Goal: Task Accomplishment & Management: Manage account settings

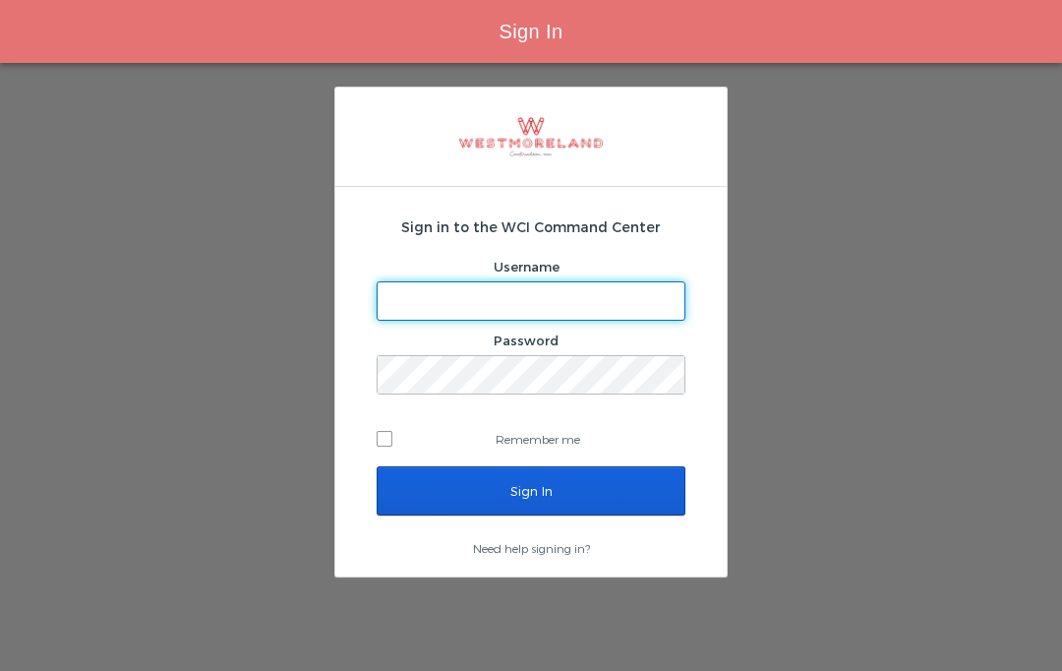
click at [557, 503] on input "Sign In" at bounding box center [531, 490] width 309 height 49
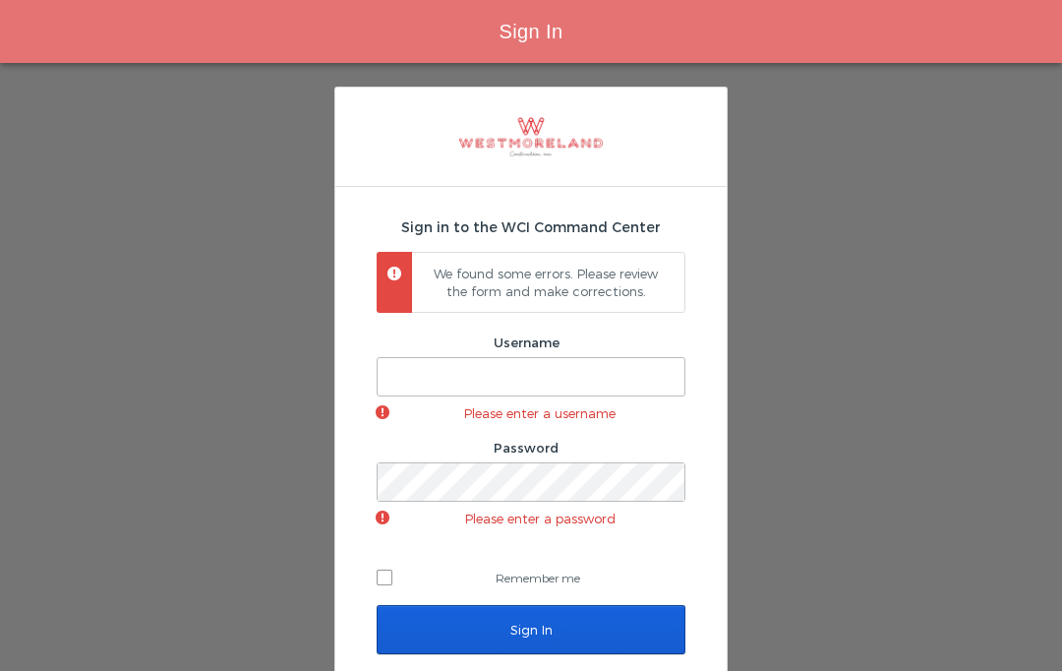
click at [574, 375] on input "Username" at bounding box center [531, 376] width 307 height 37
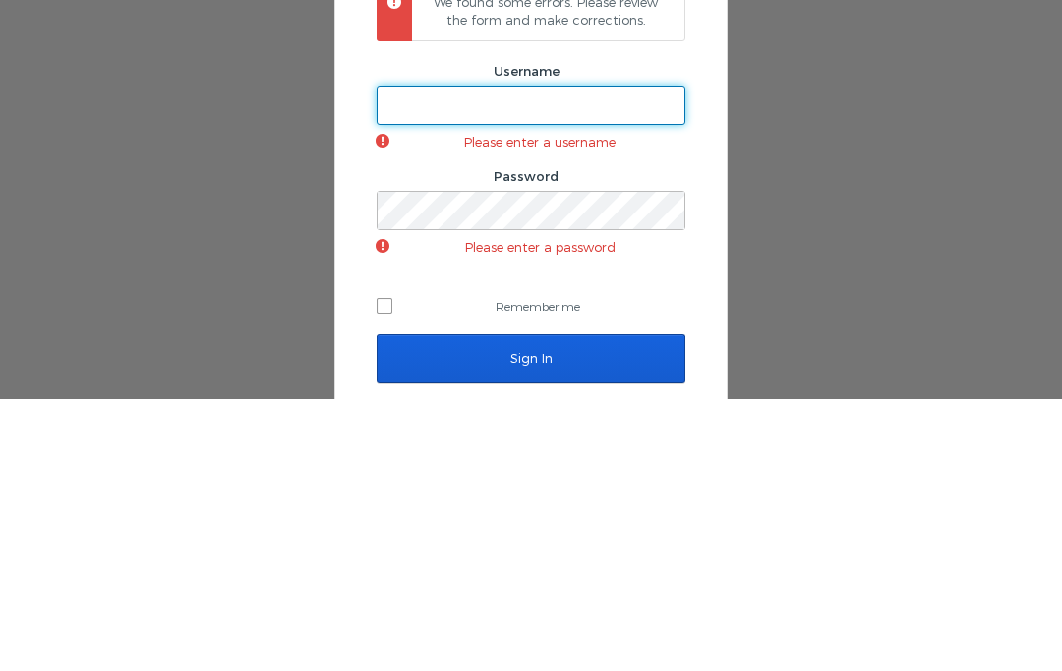
type input "lgambardella@westmoreland.nyc"
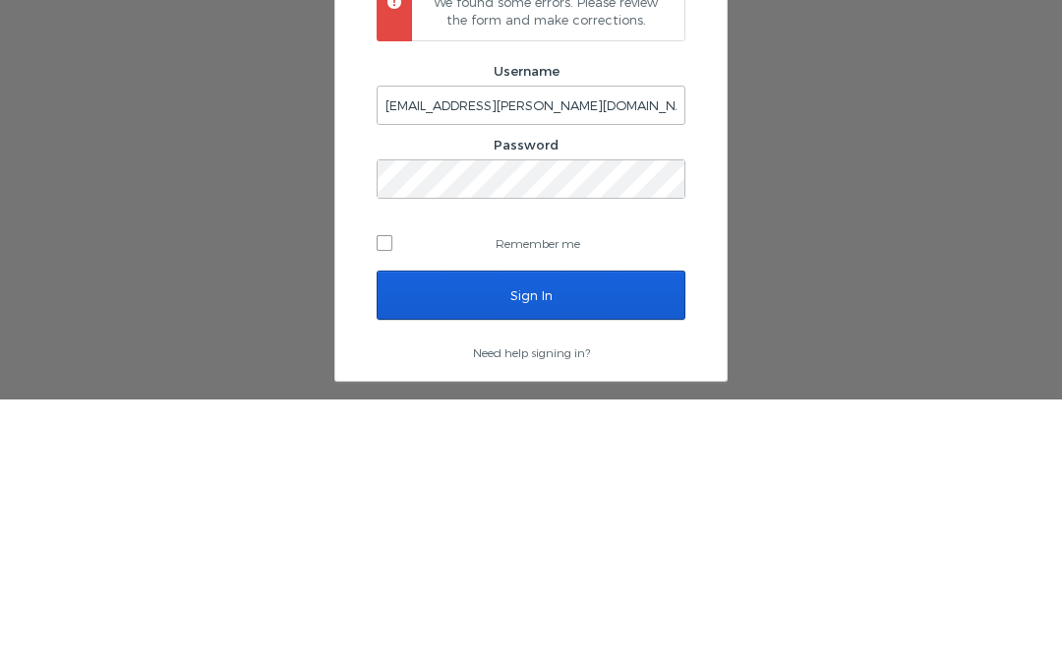
scroll to position [83, 0]
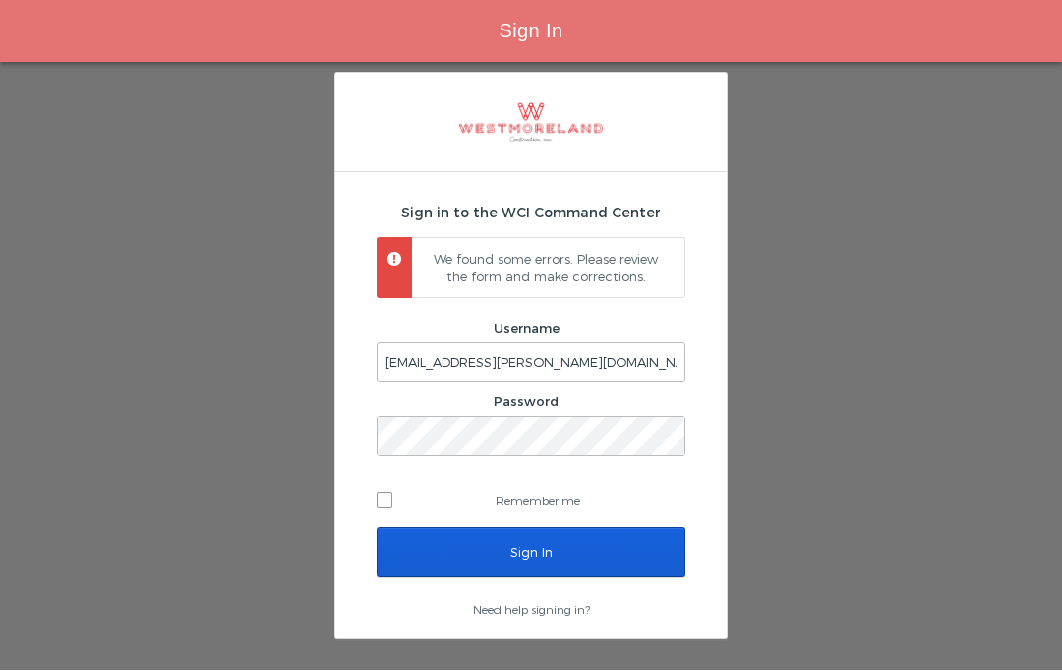
click at [618, 528] on input "Sign In" at bounding box center [531, 552] width 309 height 49
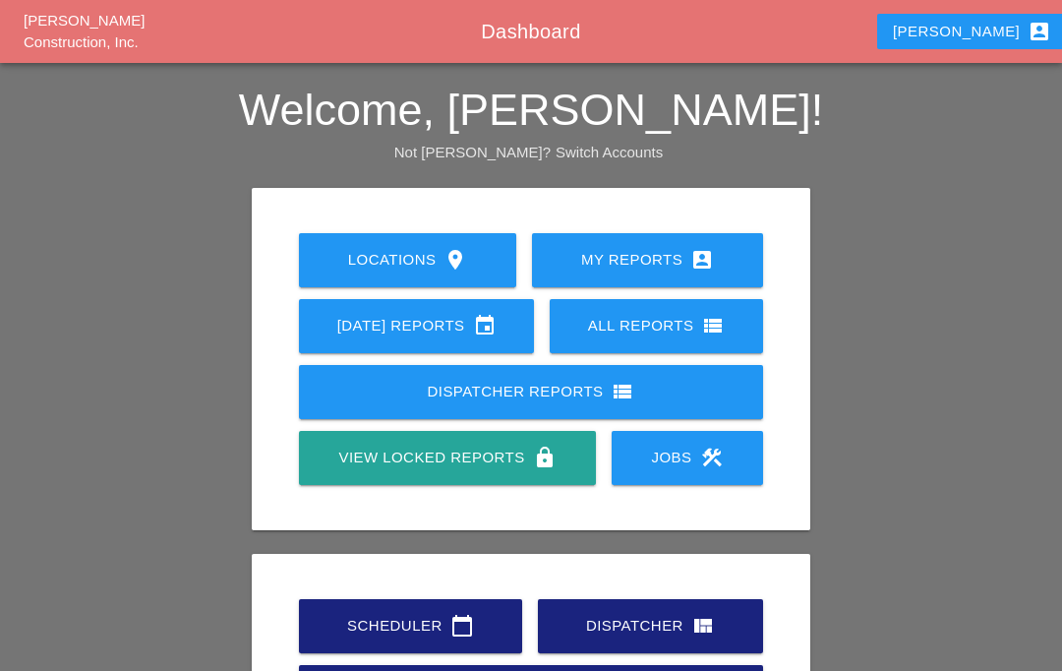
click at [495, 648] on link "Scheduler calendar_today" at bounding box center [410, 626] width 223 height 54
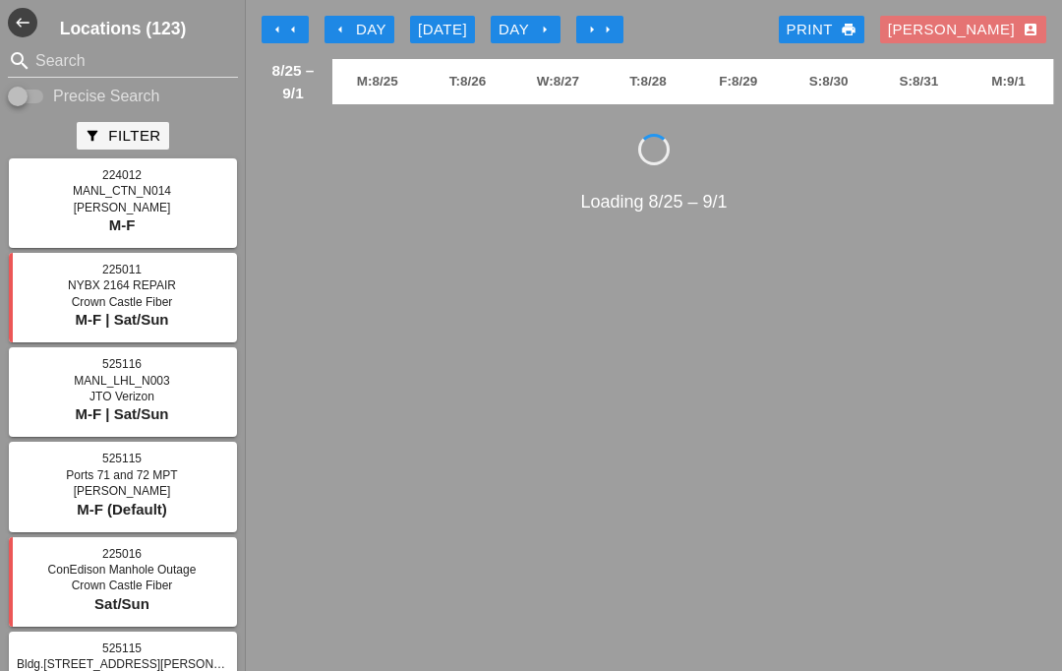
click at [296, 42] on button "arrow_left arrow_left" at bounding box center [285, 30] width 47 height 28
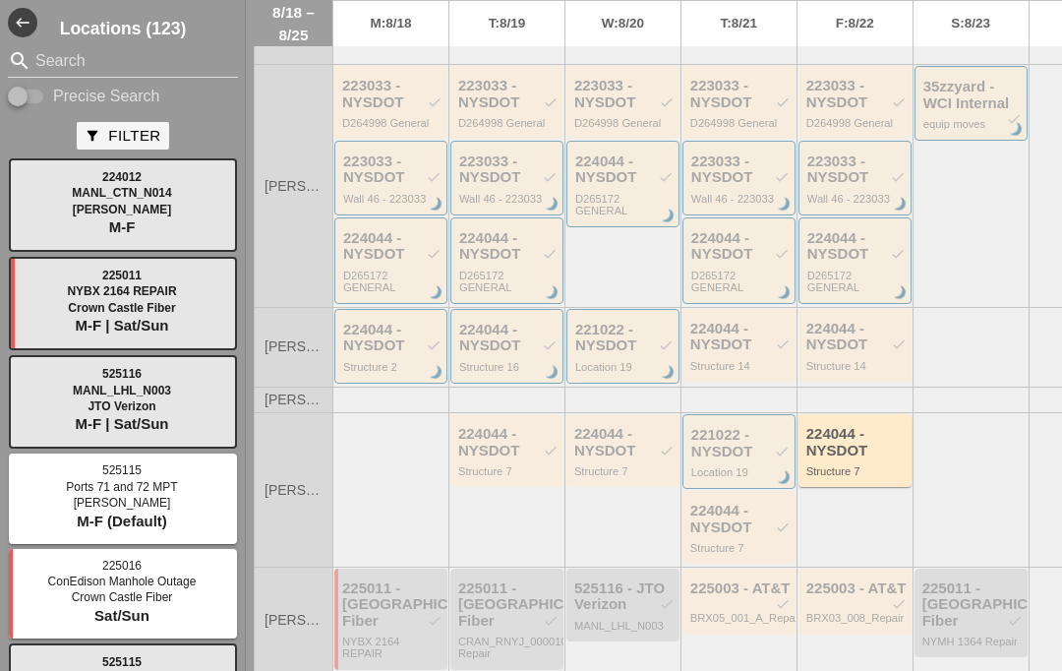
scroll to position [863, 0]
click at [376, 108] on div "223033 - NYSDOT check" at bounding box center [392, 92] width 100 height 32
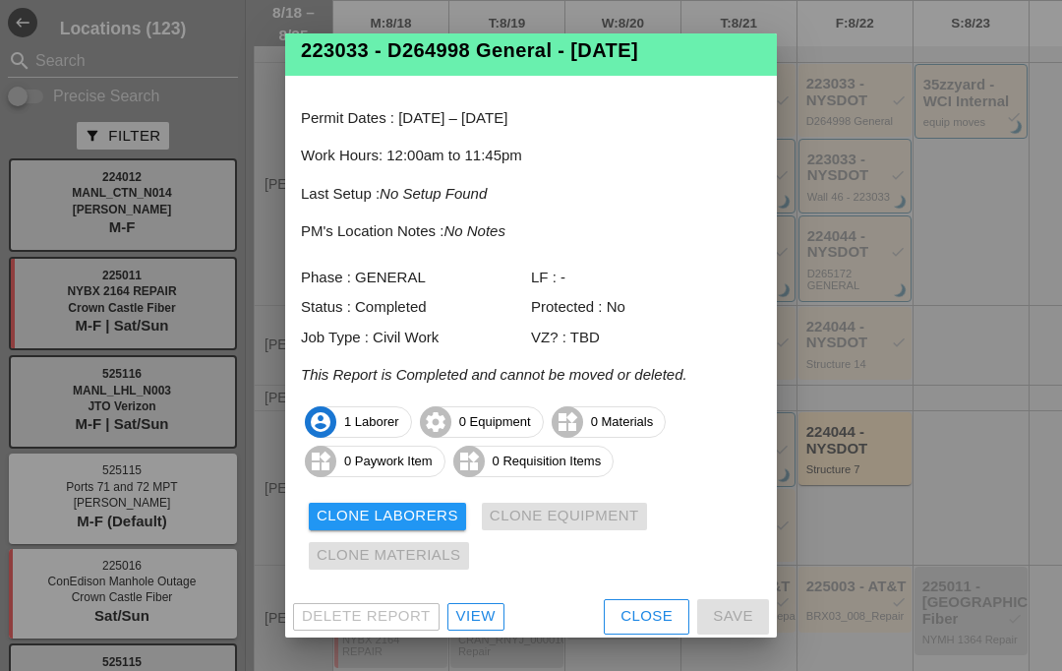
scroll to position [39, 0]
click at [461, 603] on link "View" at bounding box center [476, 617] width 57 height 28
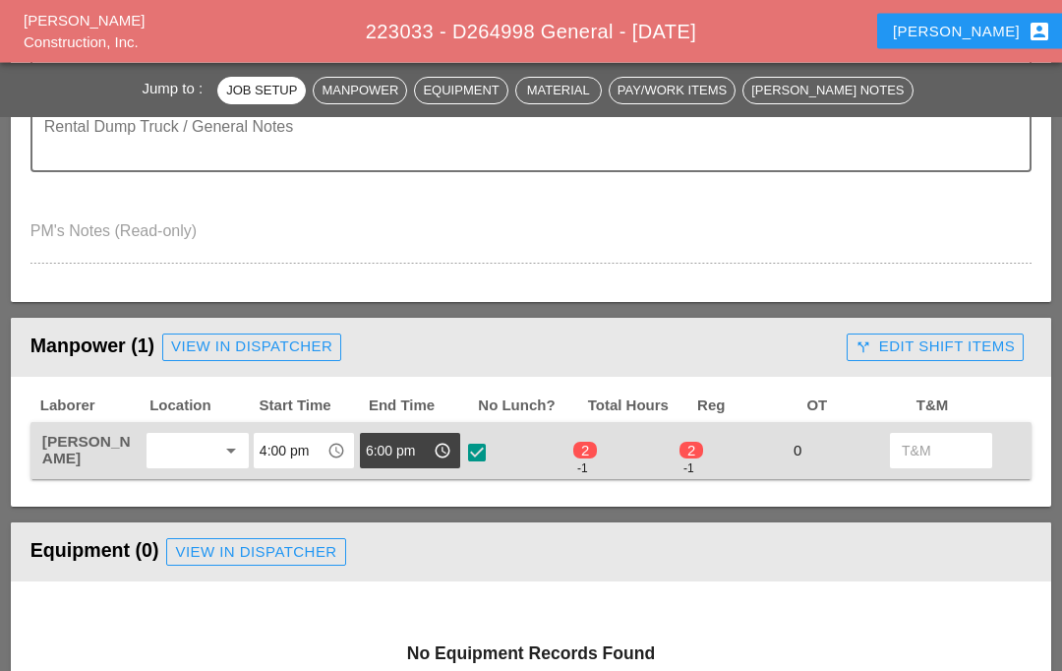
click at [938, 348] on div "call_split Edit Shift Items" at bounding box center [935, 347] width 159 height 23
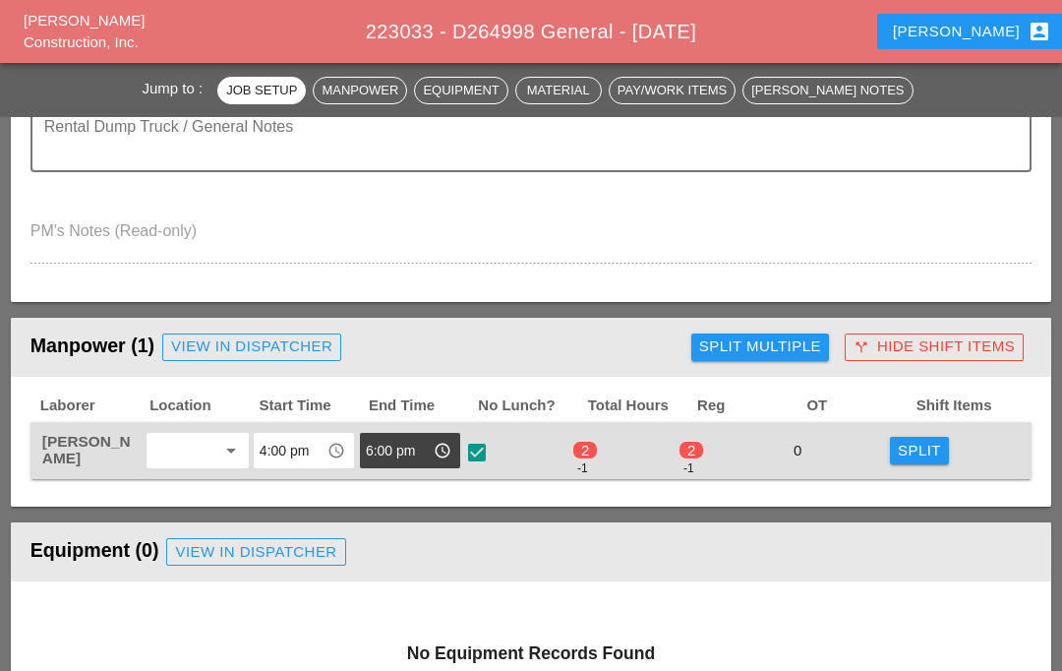
click at [918, 458] on div "Split" at bounding box center [919, 451] width 43 height 23
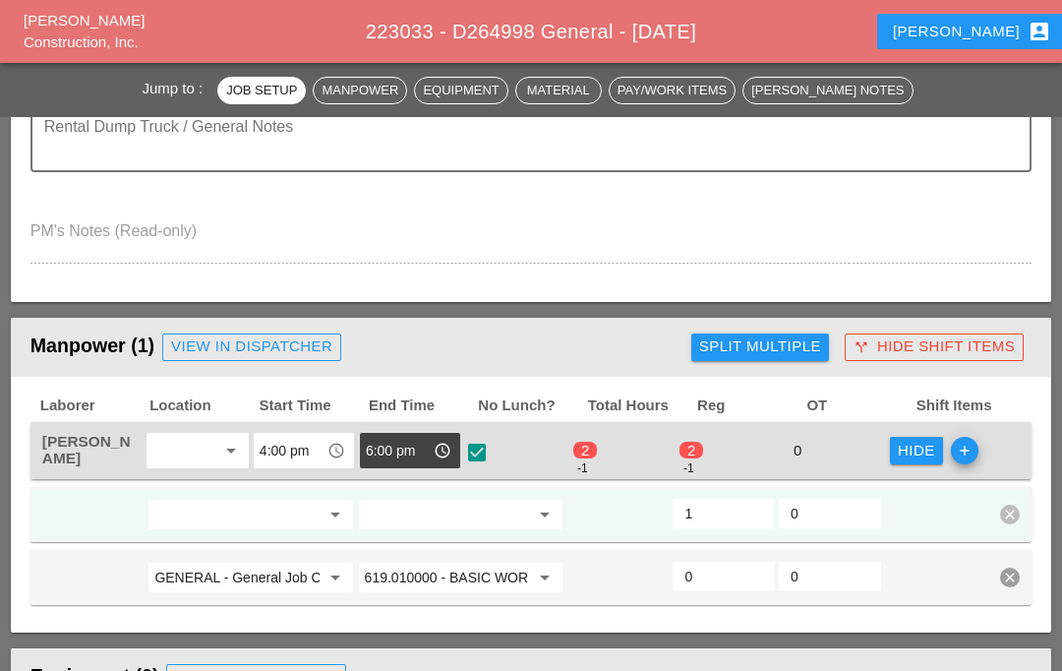
click at [828, 516] on input "0" at bounding box center [830, 513] width 79 height 31
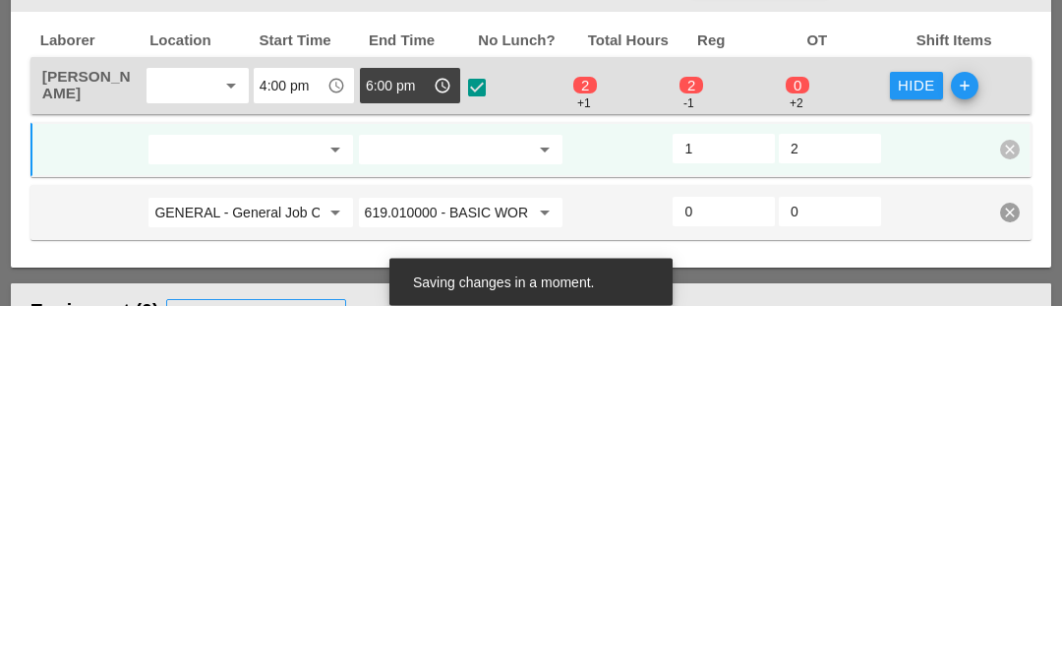
type input "2"
click at [738, 499] on input "1" at bounding box center [724, 514] width 79 height 31
type input "0"
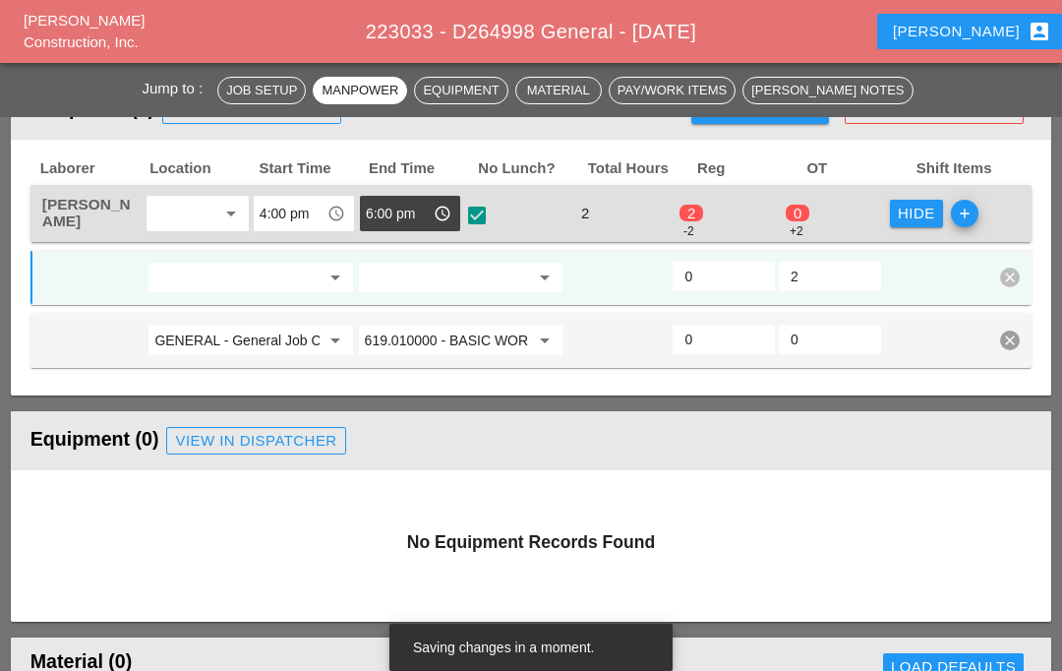
scroll to position [882, 0]
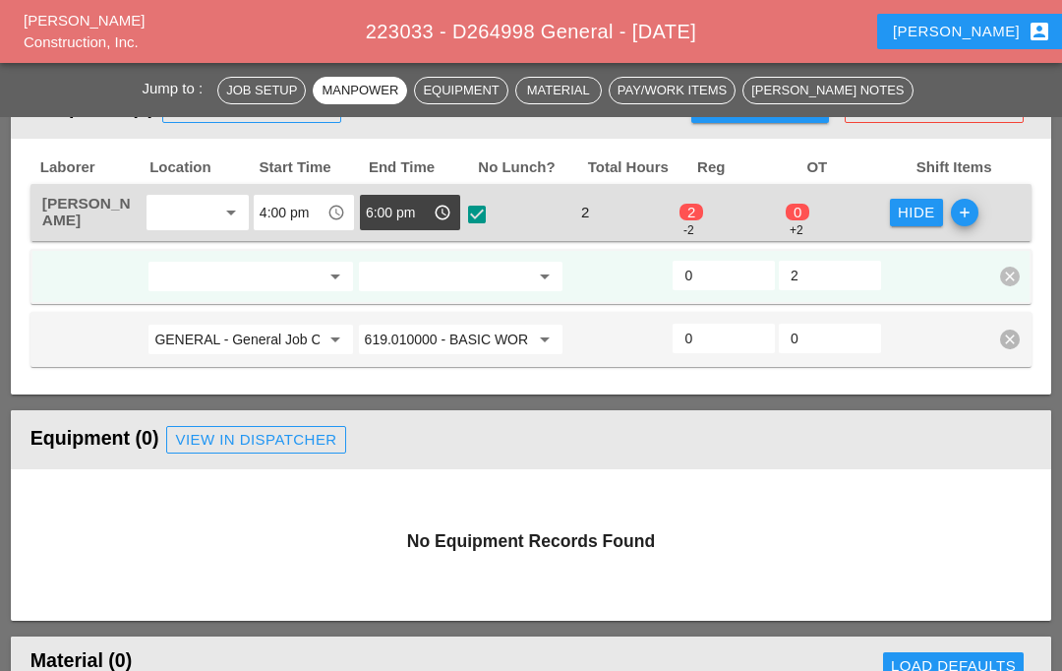
click at [1015, 343] on icon "clear" at bounding box center [1010, 340] width 20 height 20
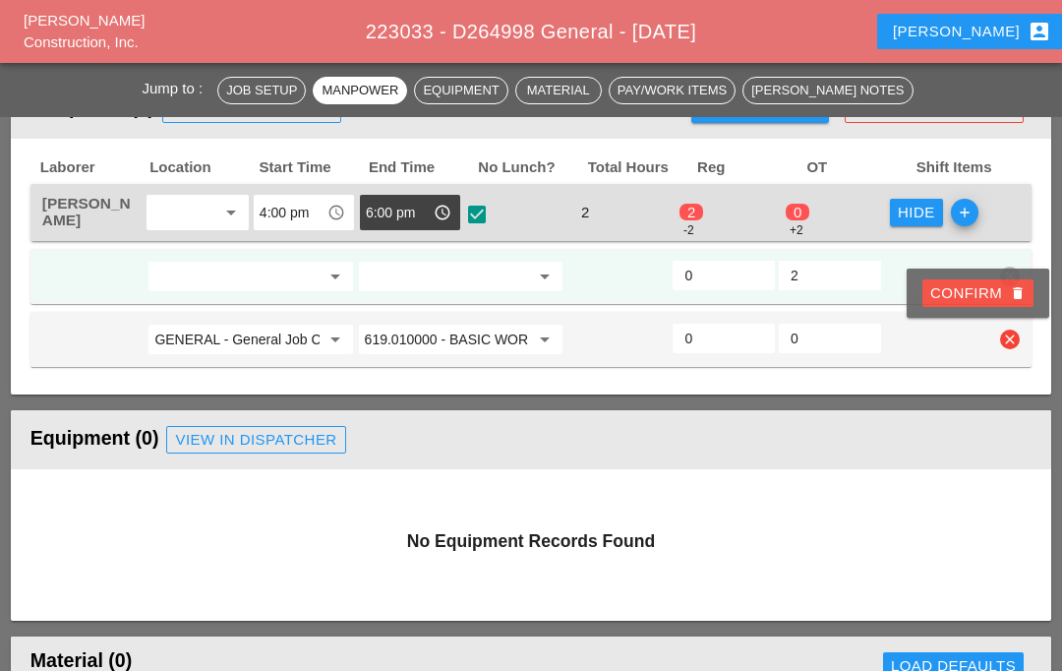
click at [987, 285] on div "Confirm delete" at bounding box center [978, 293] width 95 height 23
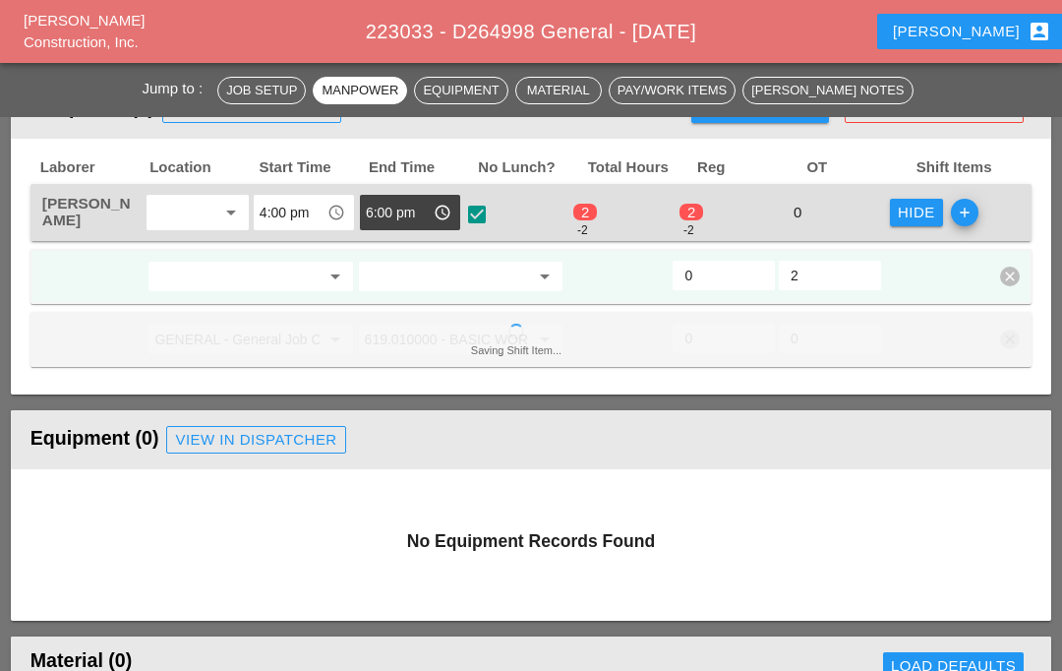
click at [837, 270] on input "2" at bounding box center [830, 275] width 79 height 31
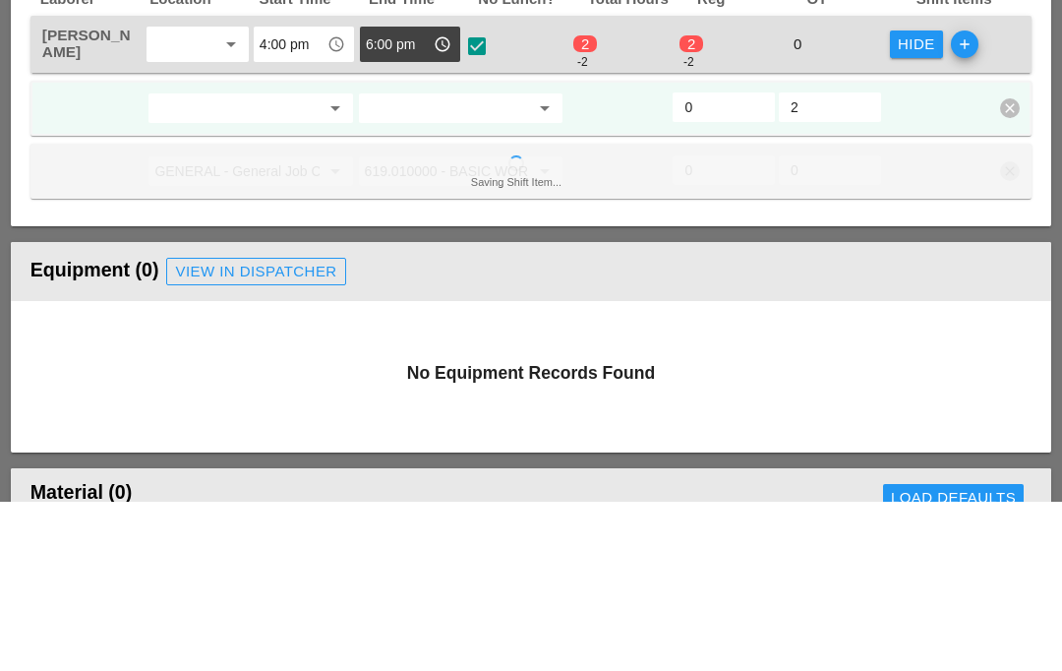
type input "2"
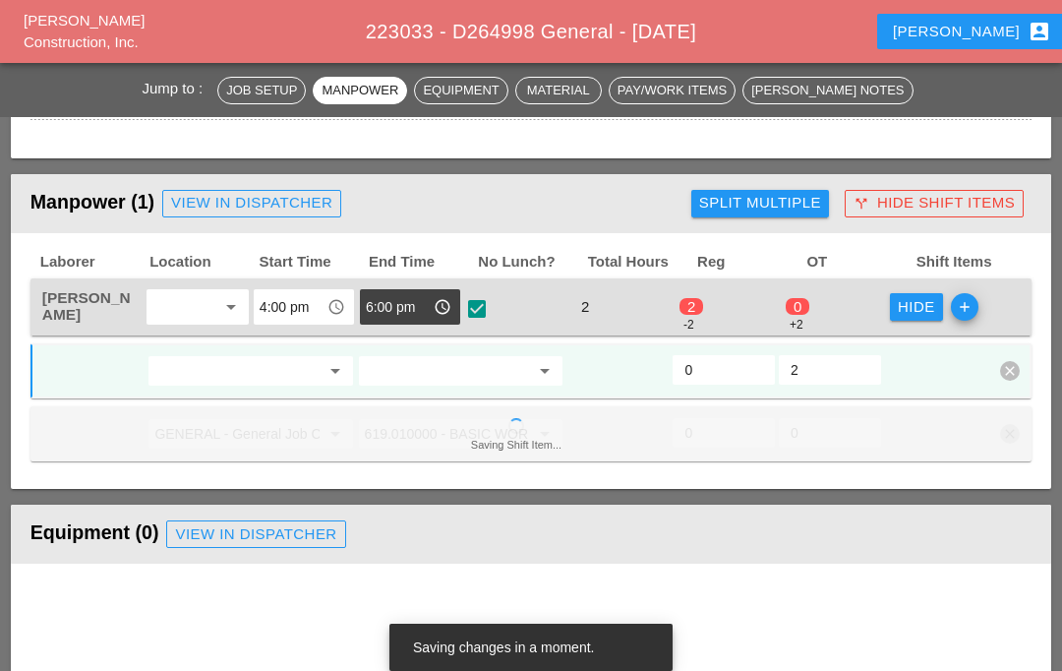
scroll to position [799, 0]
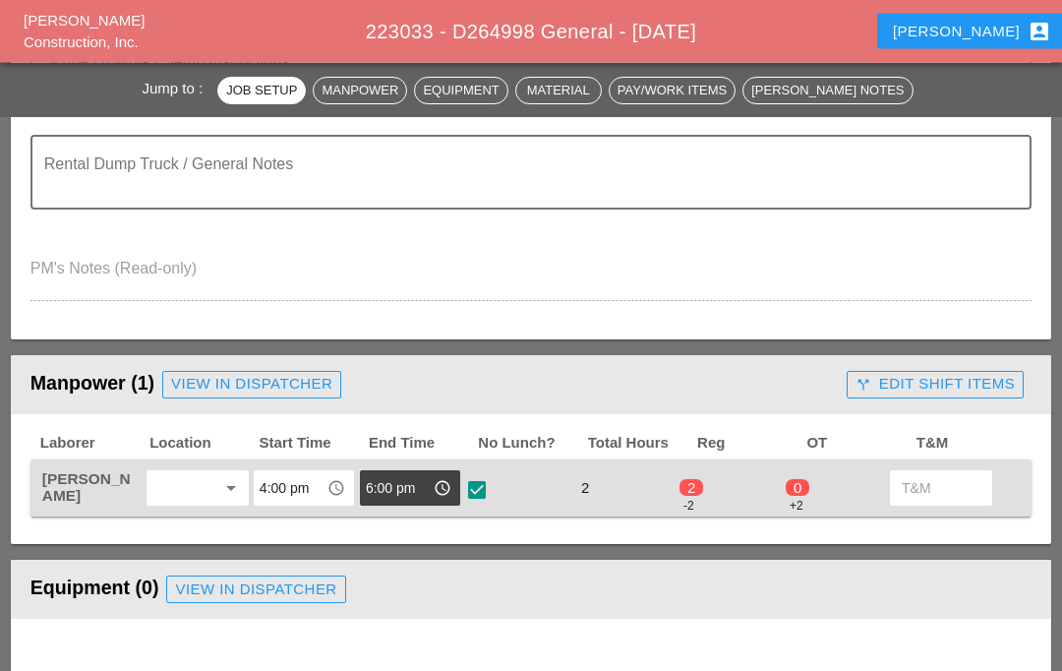
scroll to position [607, 0]
click at [950, 389] on div "call_split Edit Shift Items" at bounding box center [935, 384] width 159 height 23
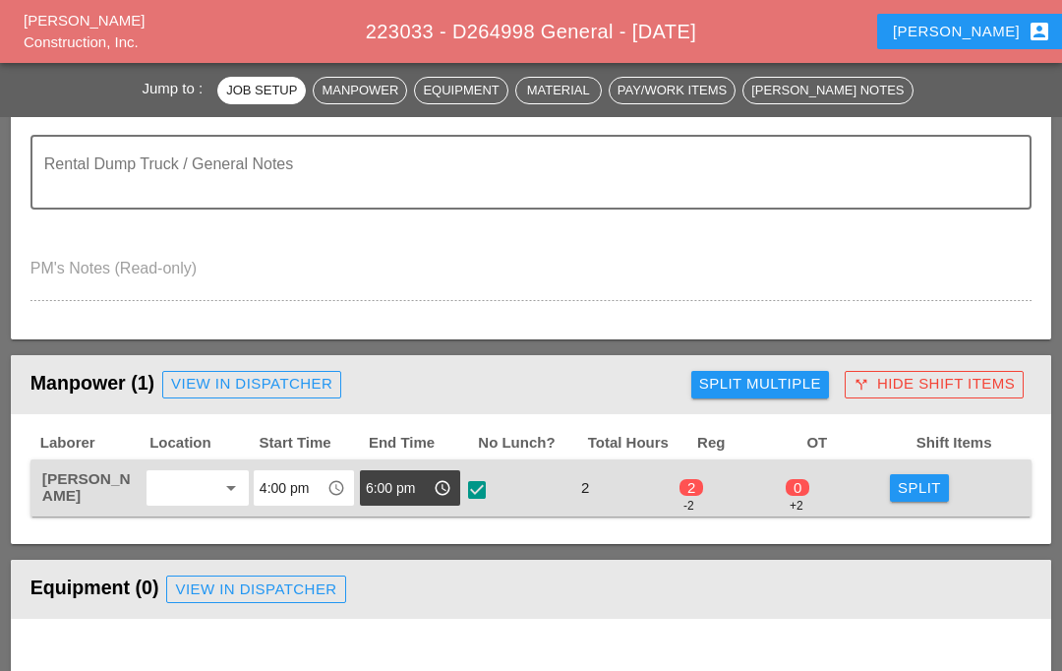
click at [921, 495] on div "Split" at bounding box center [919, 488] width 43 height 23
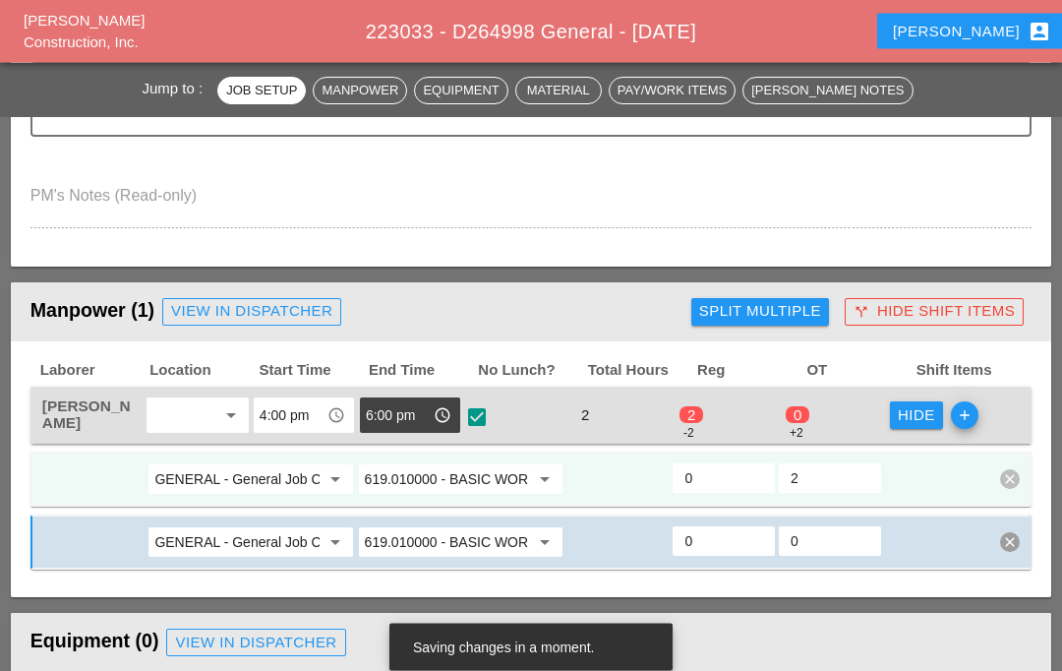
scroll to position [681, 0]
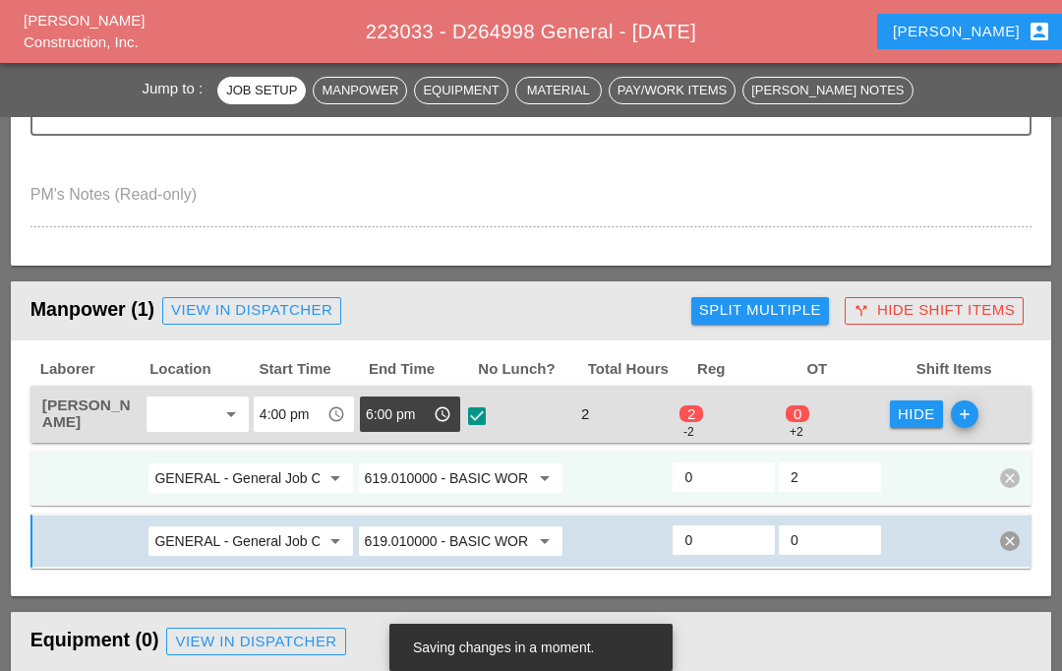
click at [1017, 547] on icon "clear" at bounding box center [1010, 541] width 20 height 20
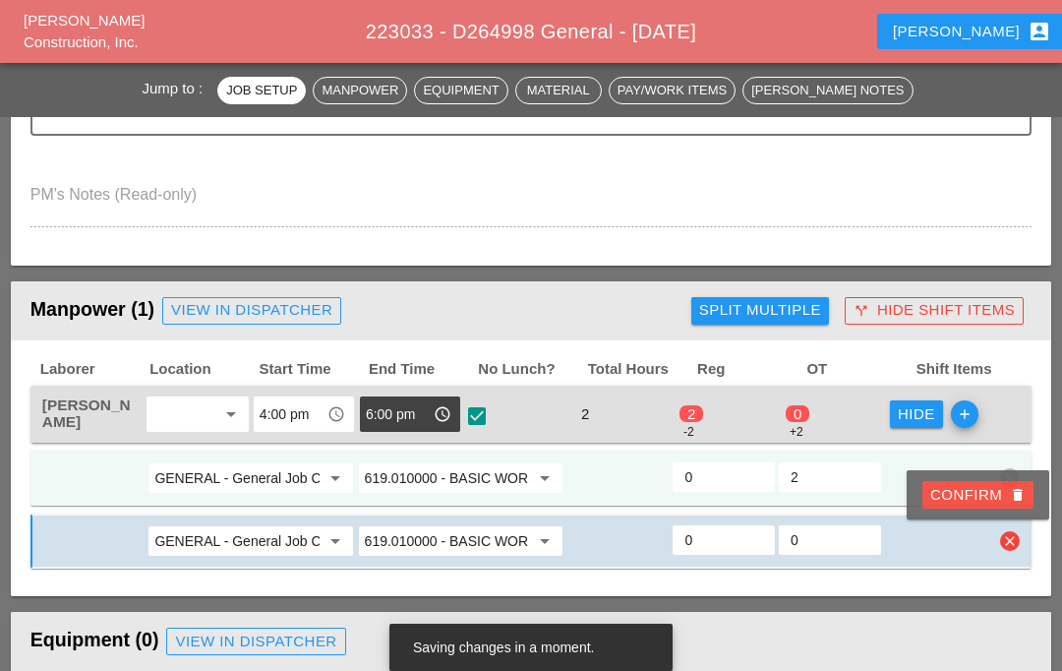
click at [985, 495] on div "Confirm delete" at bounding box center [978, 495] width 95 height 23
type input "0"
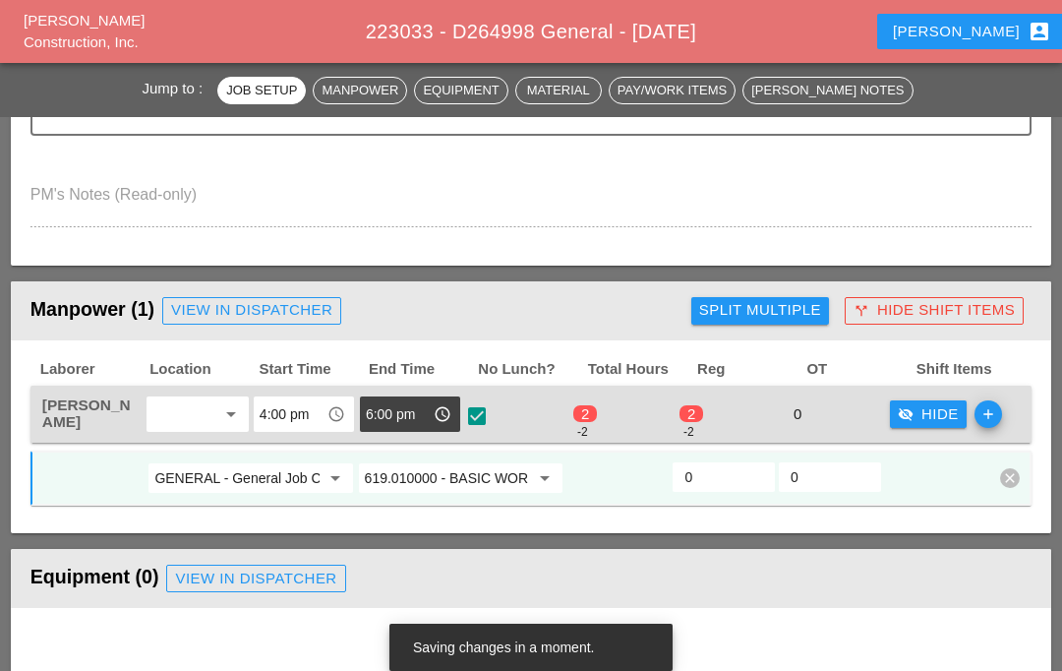
click at [845, 483] on input "0" at bounding box center [830, 476] width 79 height 31
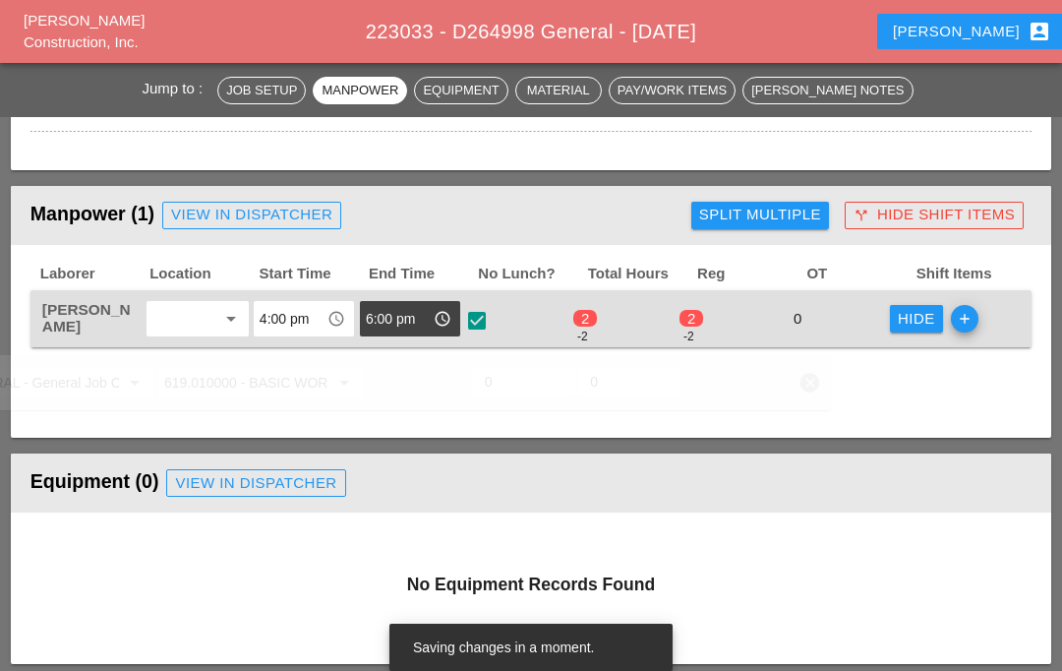
scroll to position [775, 0]
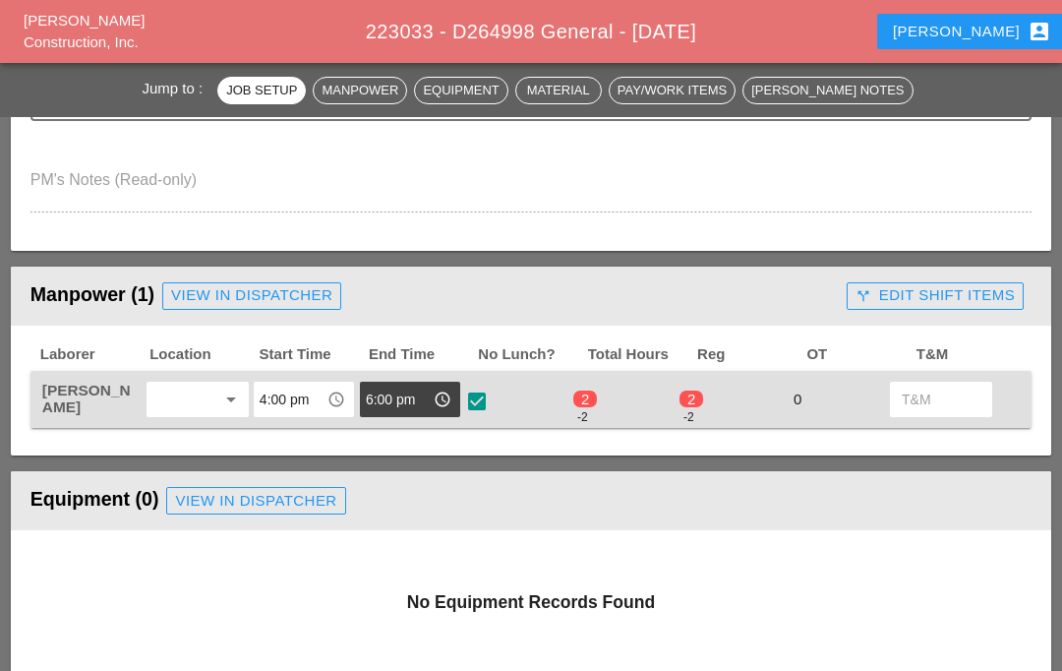
scroll to position [706, 0]
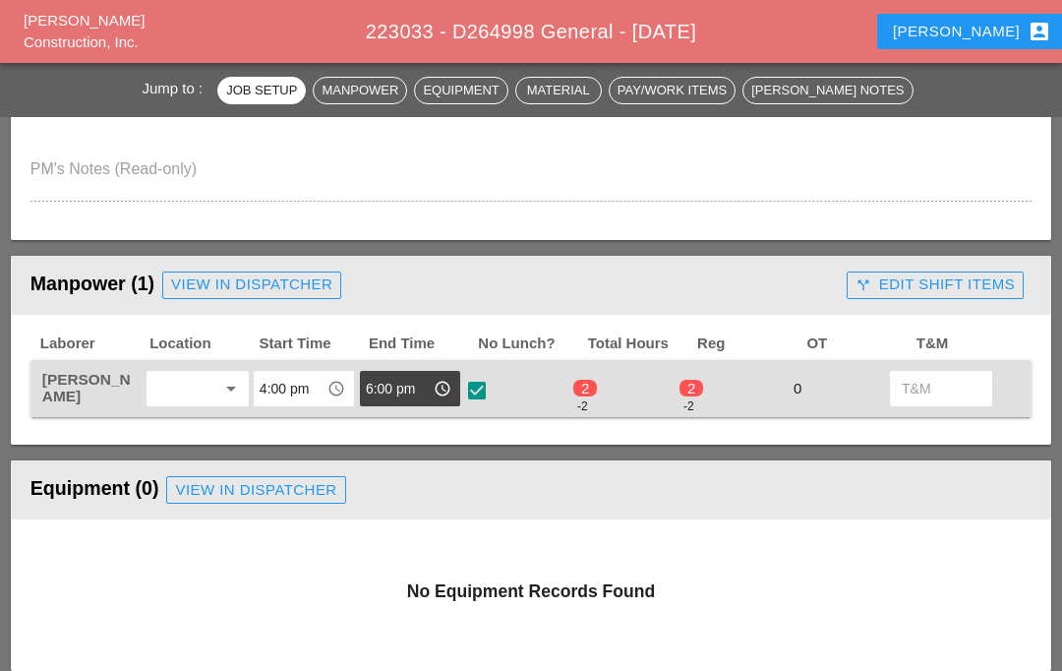
click at [965, 295] on button "call_split Edit Shift Items" at bounding box center [935, 285] width 177 height 28
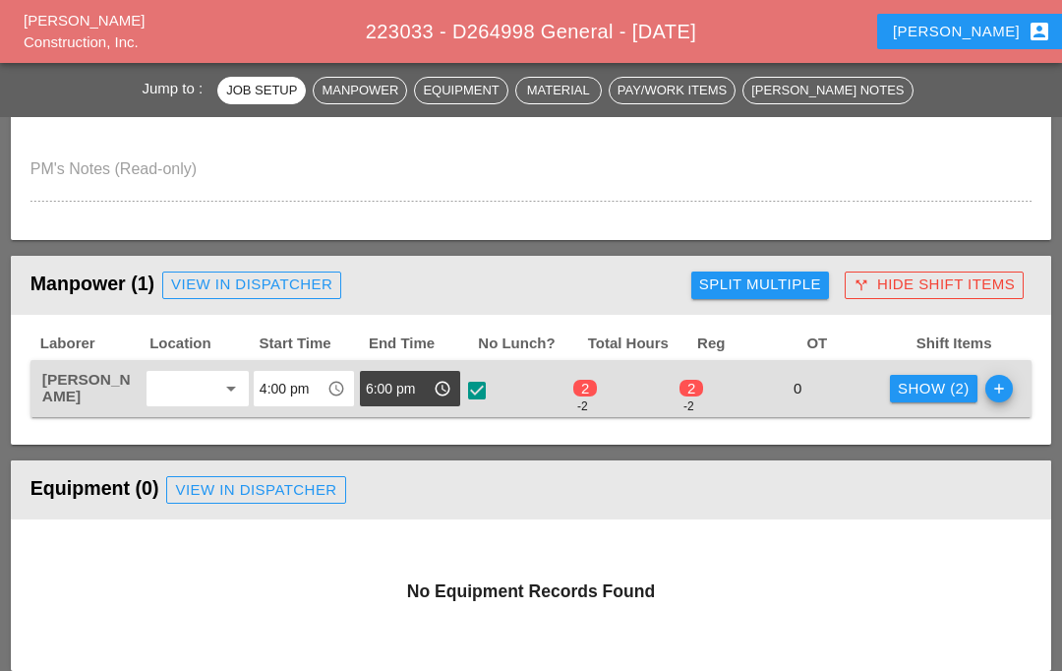
click at [952, 379] on div "Show (2)" at bounding box center [934, 389] width 72 height 23
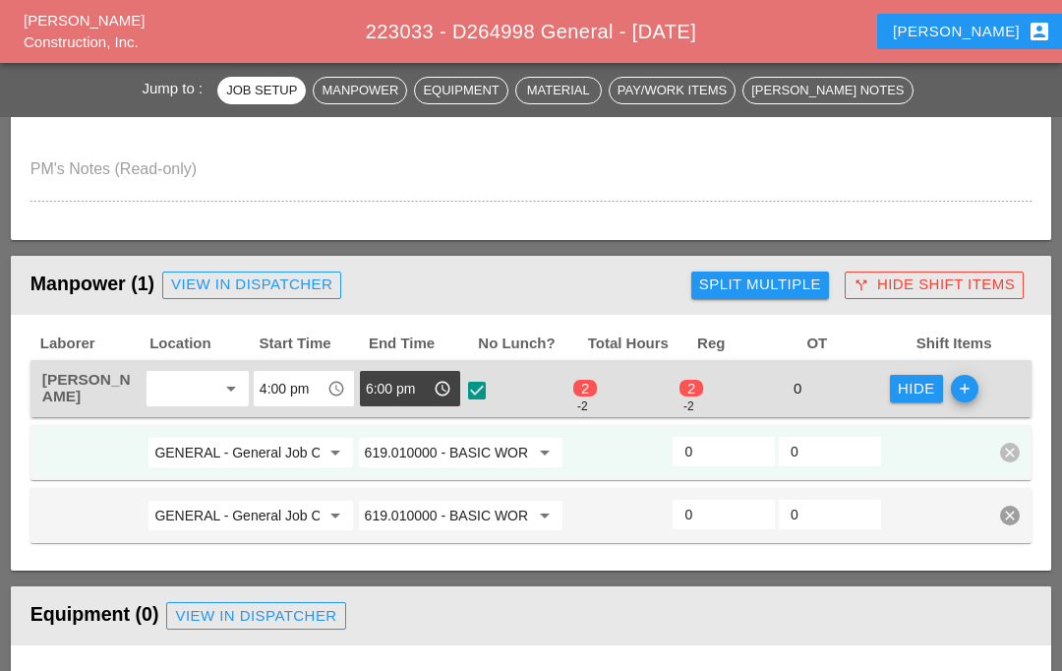
click at [843, 439] on input "0" at bounding box center [830, 451] width 79 height 31
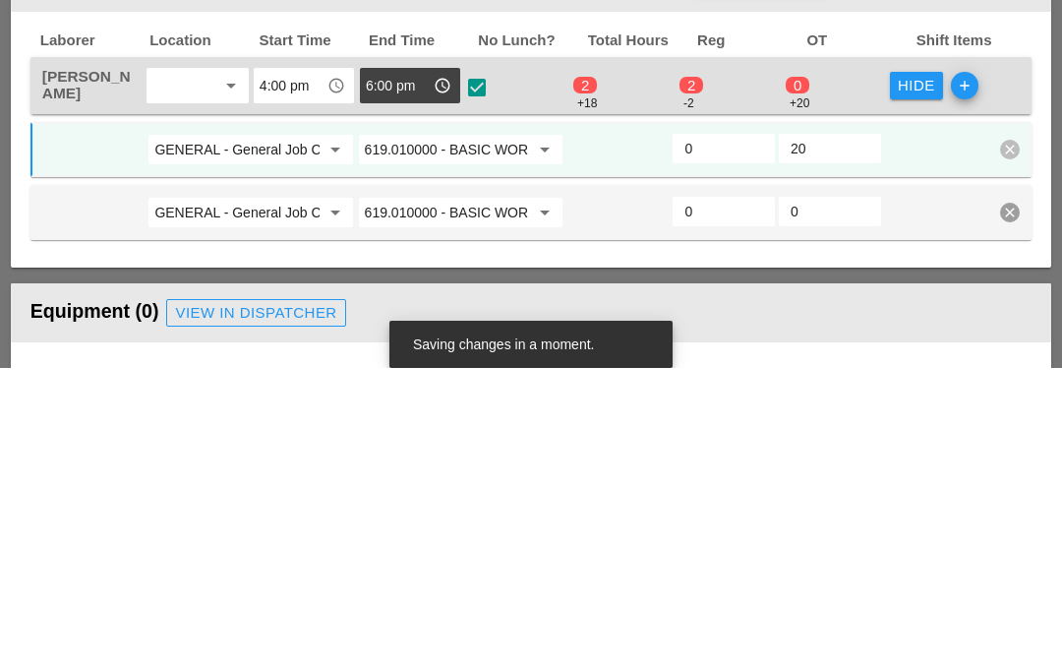
click at [827, 436] on input "20" at bounding box center [830, 451] width 79 height 31
type input "2"
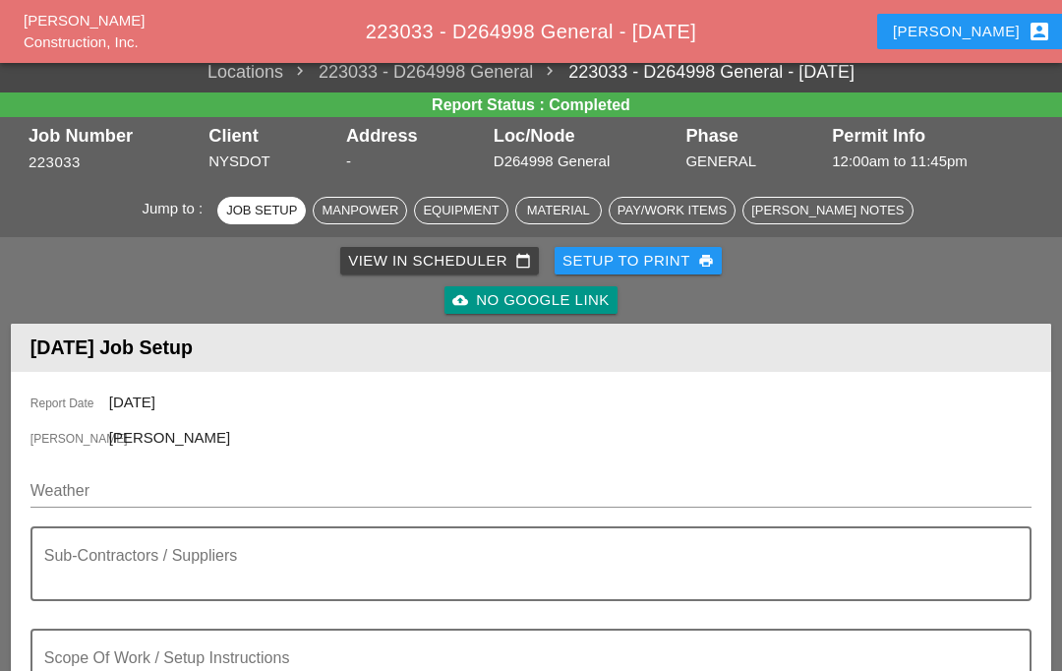
scroll to position [0, 0]
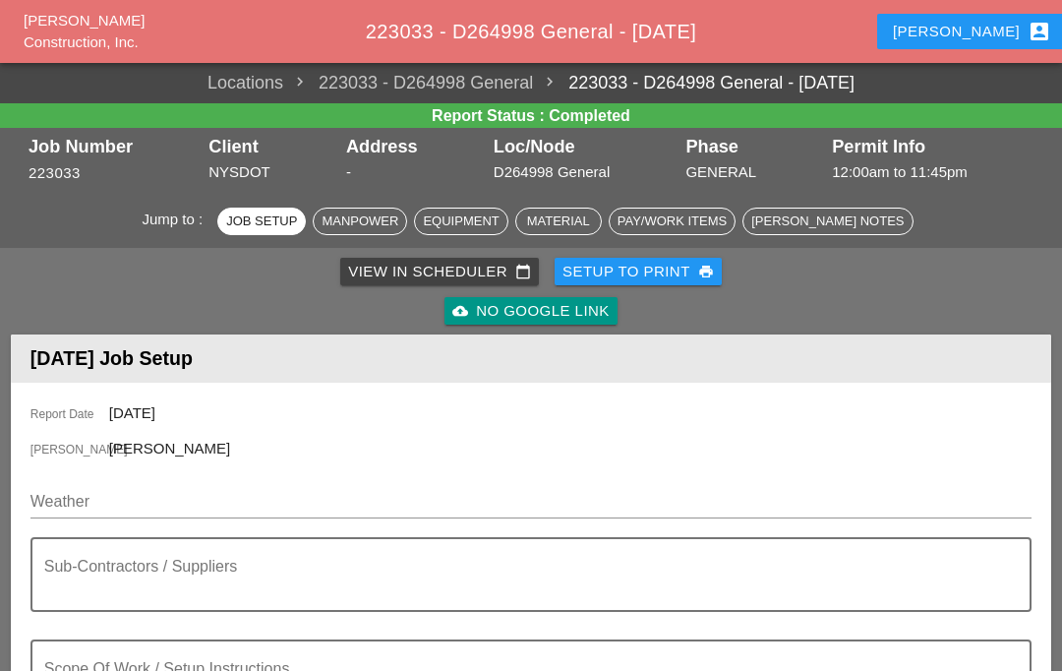
click at [400, 273] on div "View in Scheduler calendar_today" at bounding box center [439, 272] width 183 height 23
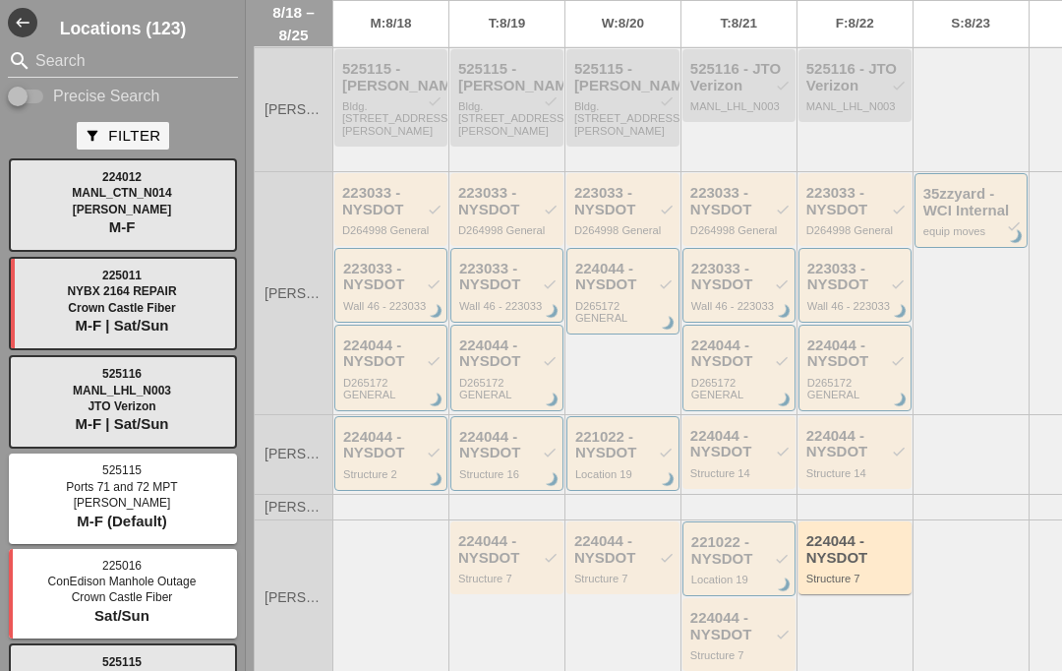
scroll to position [760, 0]
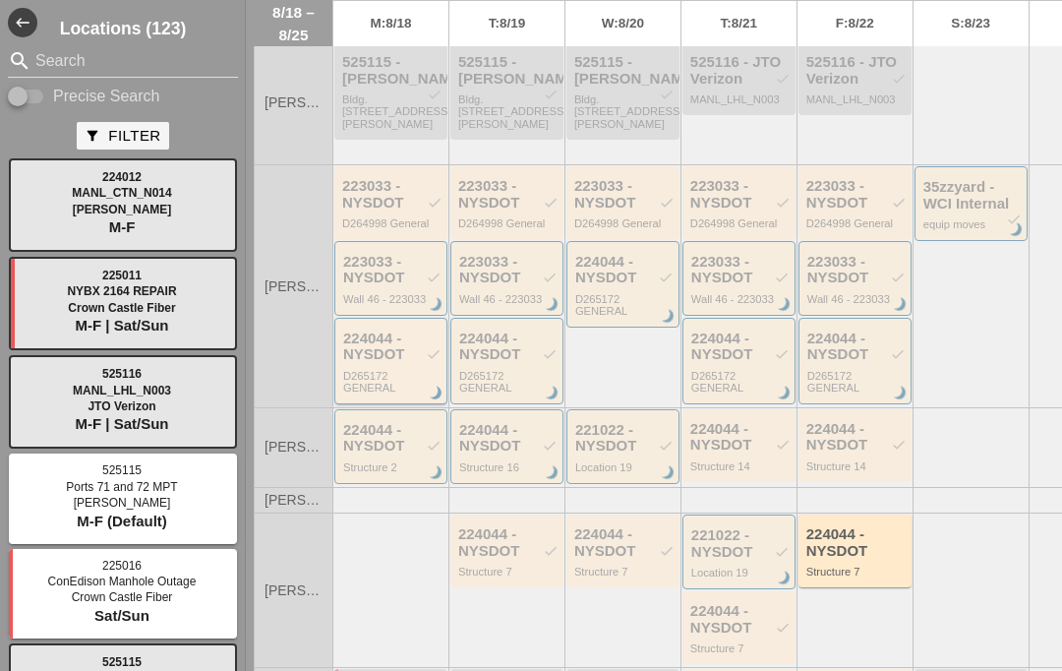
click at [379, 394] on div "D265172 GENERAL" at bounding box center [392, 382] width 98 height 25
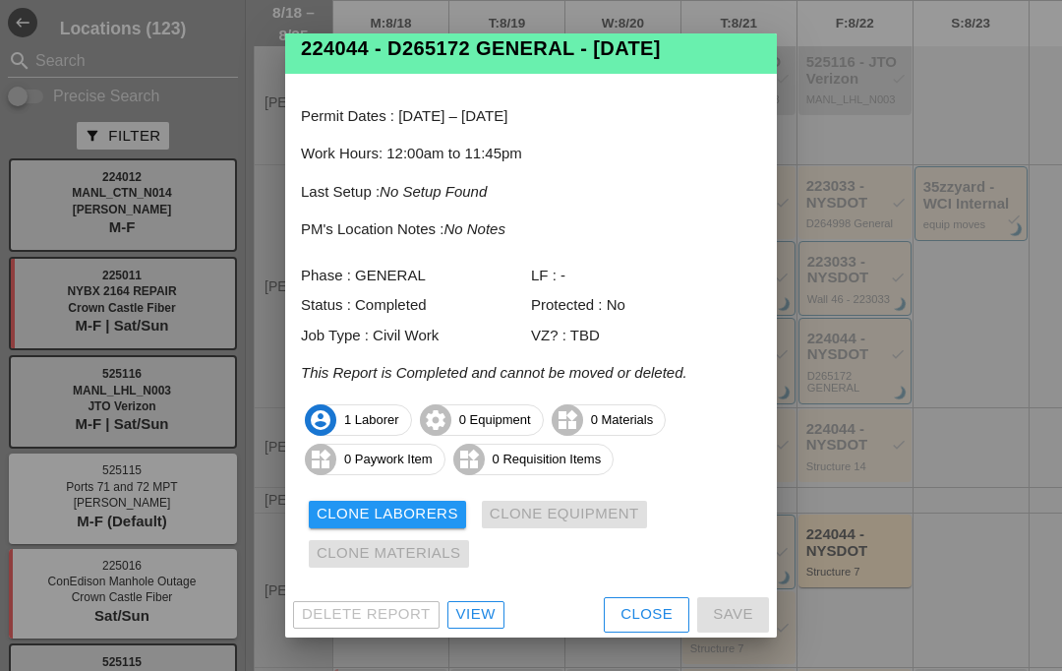
scroll to position [39, 0]
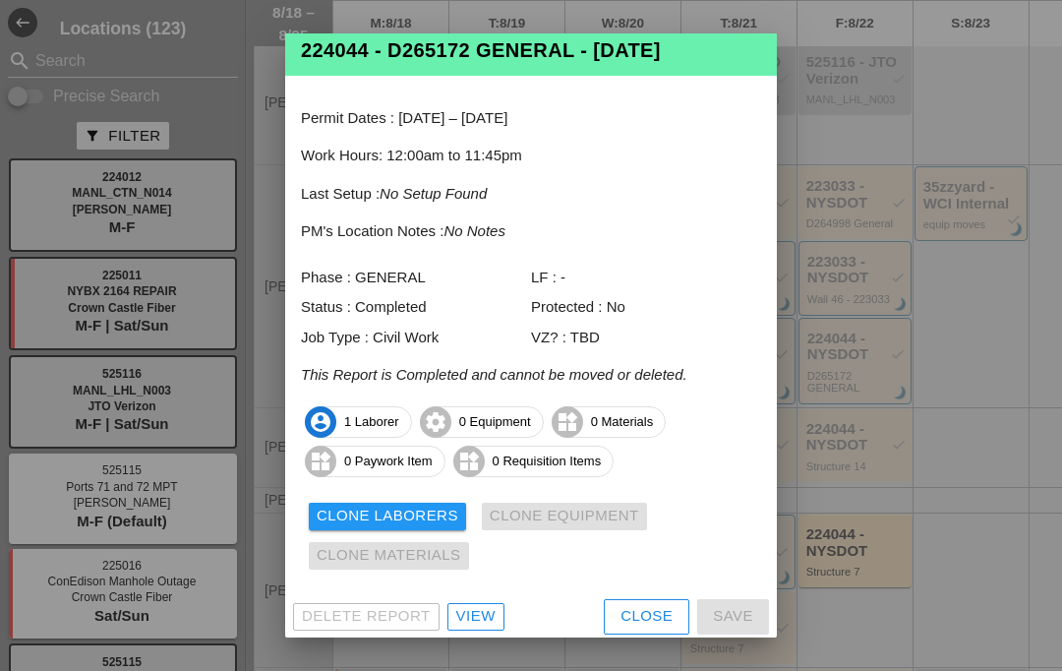
click at [468, 618] on div "View" at bounding box center [475, 616] width 39 height 23
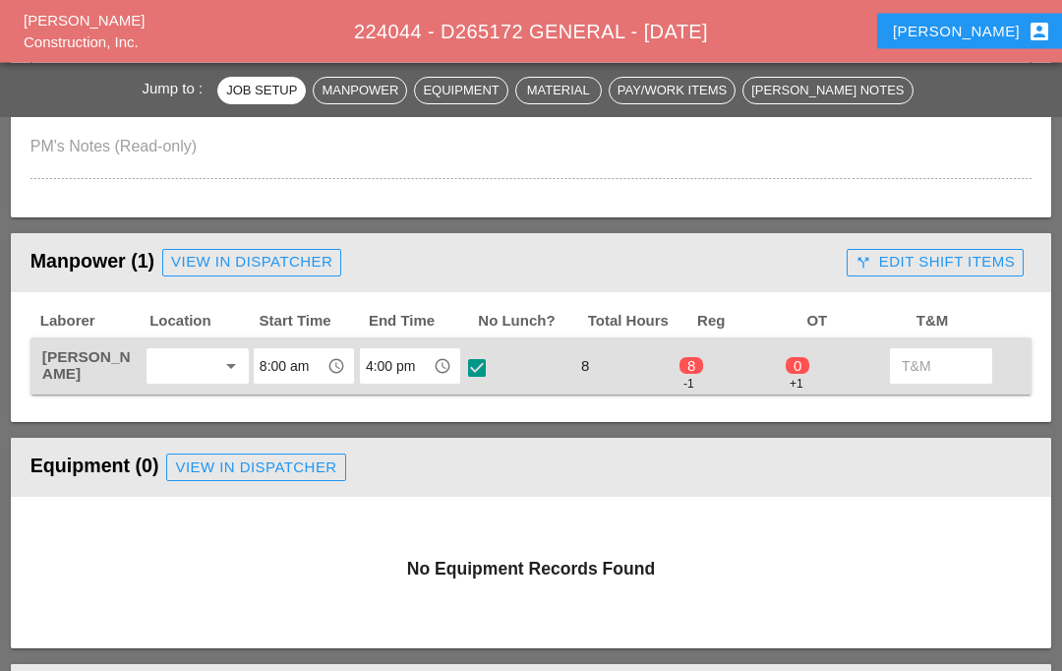
scroll to position [727, 0]
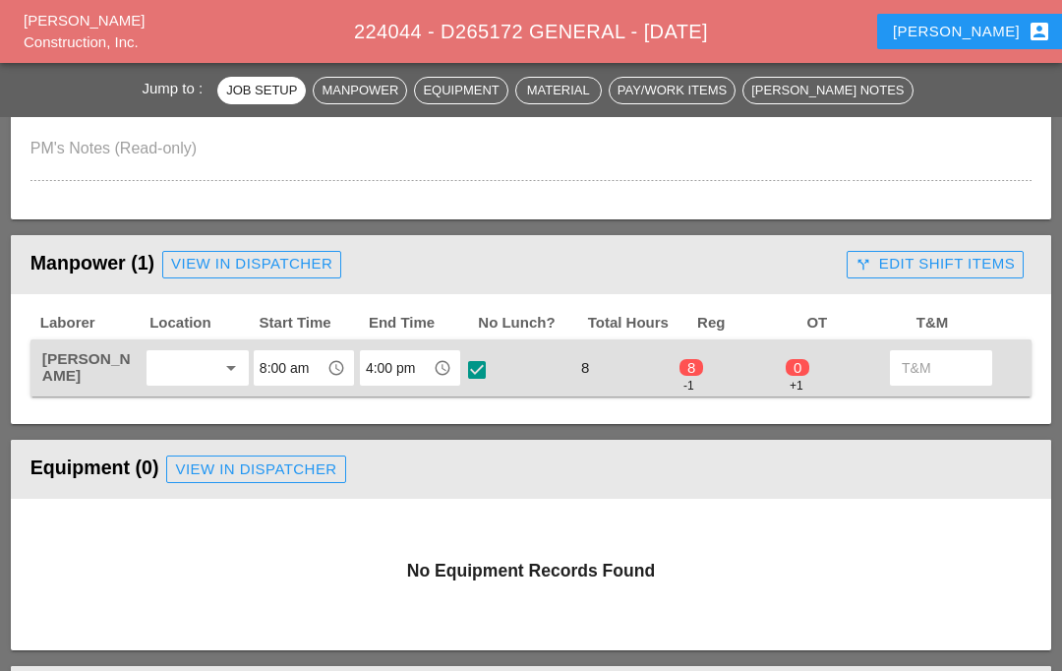
click at [943, 266] on div "call_split Edit Shift Items" at bounding box center [935, 264] width 159 height 23
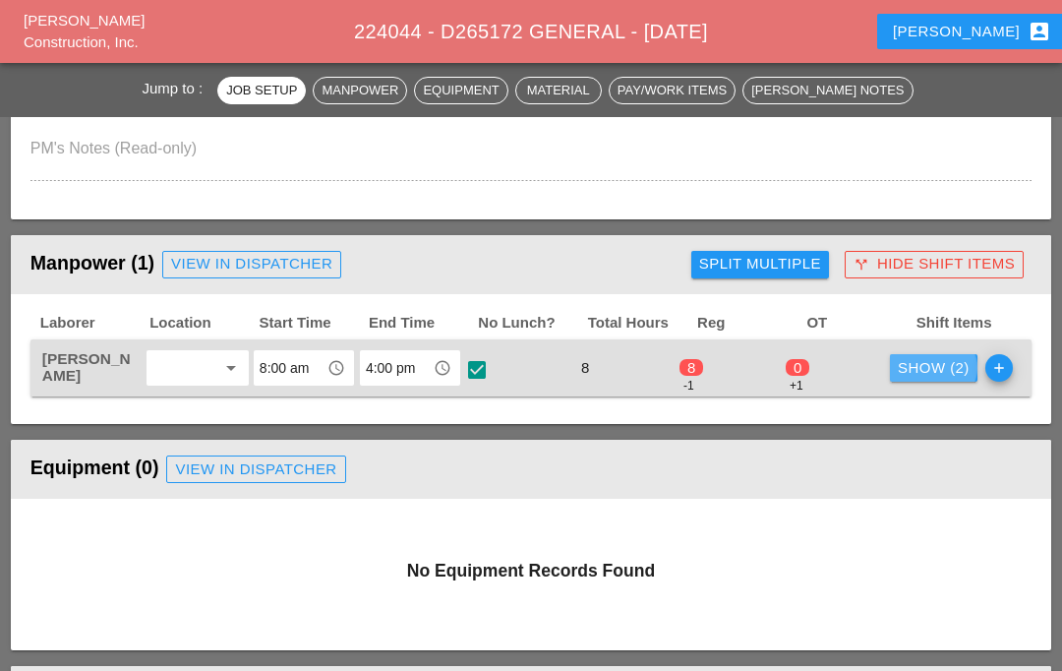
click at [931, 375] on div "Show (2)" at bounding box center [934, 368] width 72 height 23
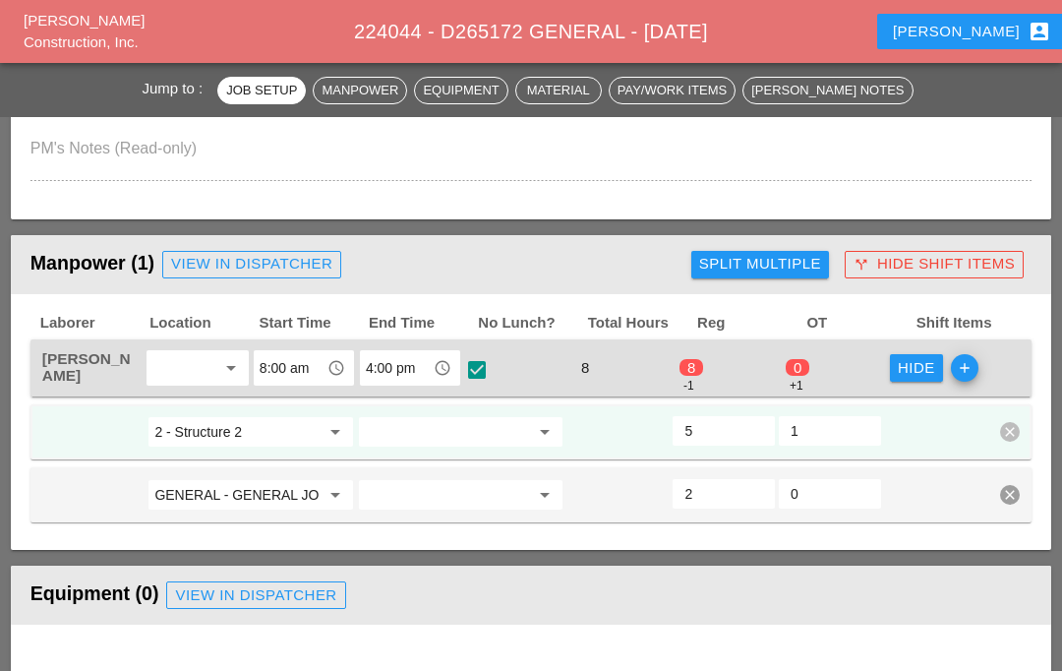
click at [712, 487] on input "2" at bounding box center [724, 493] width 79 height 31
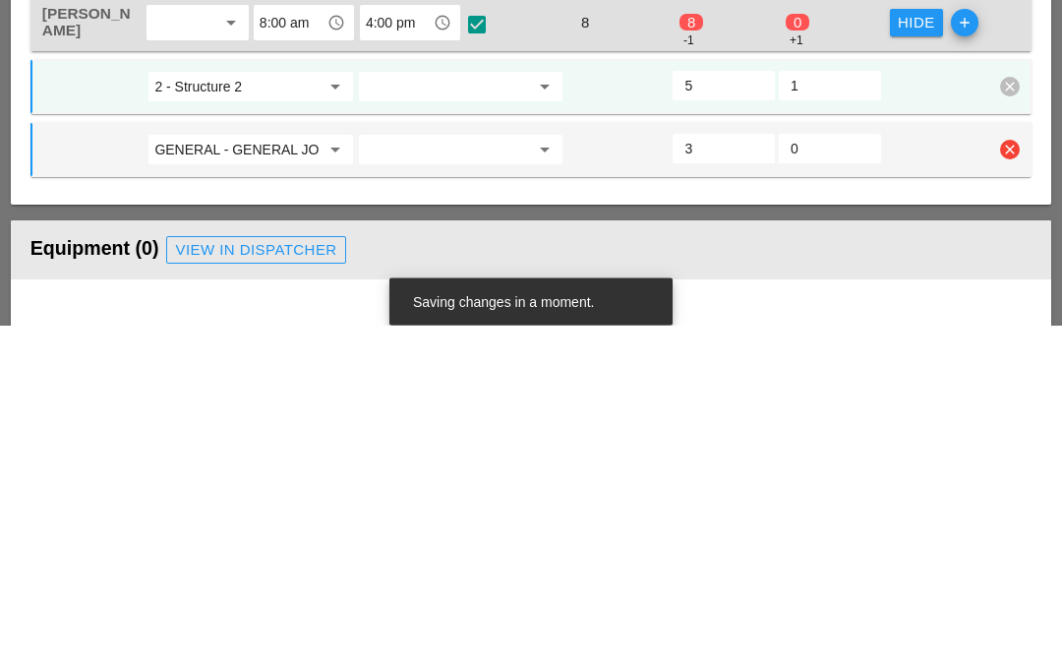
type input "3"
click at [752, 416] on input "5" at bounding box center [724, 431] width 79 height 31
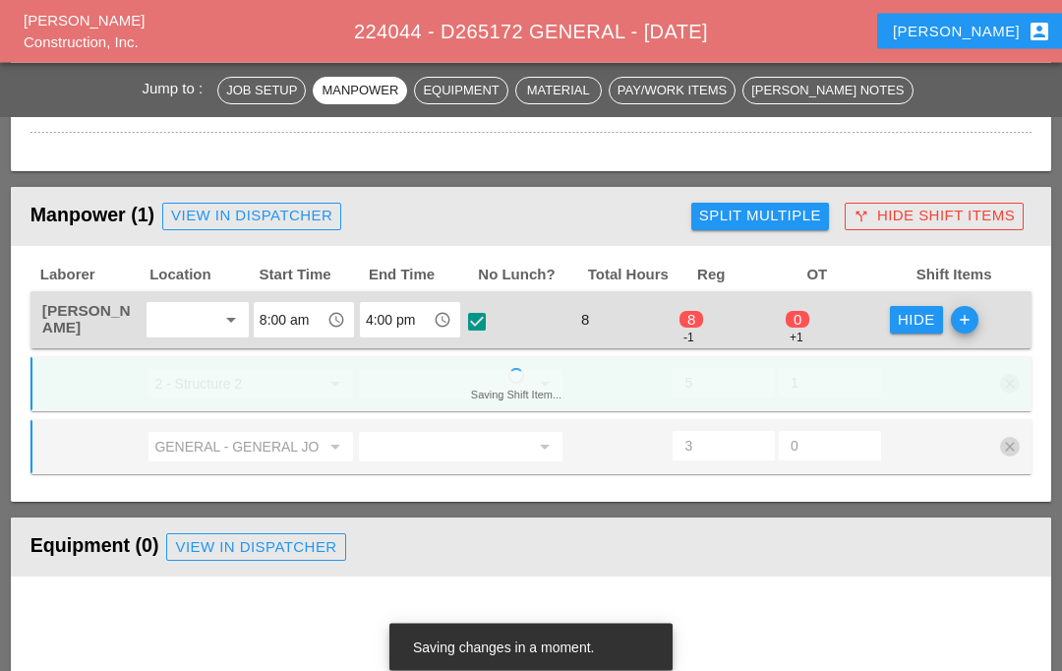
scroll to position [775, 0]
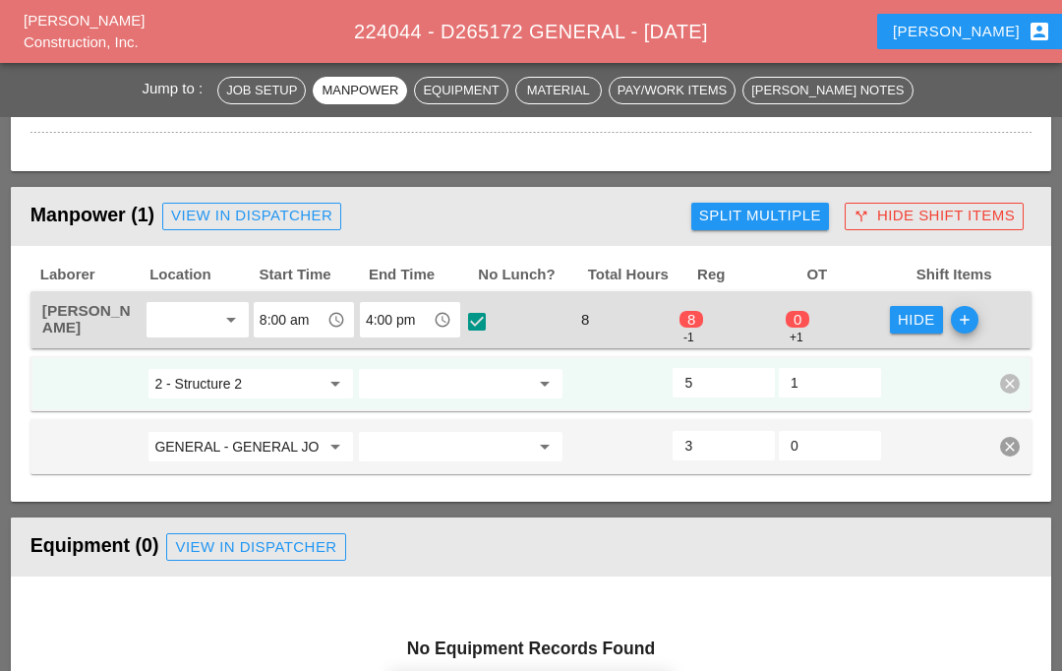
click at [837, 381] on input "1" at bounding box center [830, 382] width 79 height 31
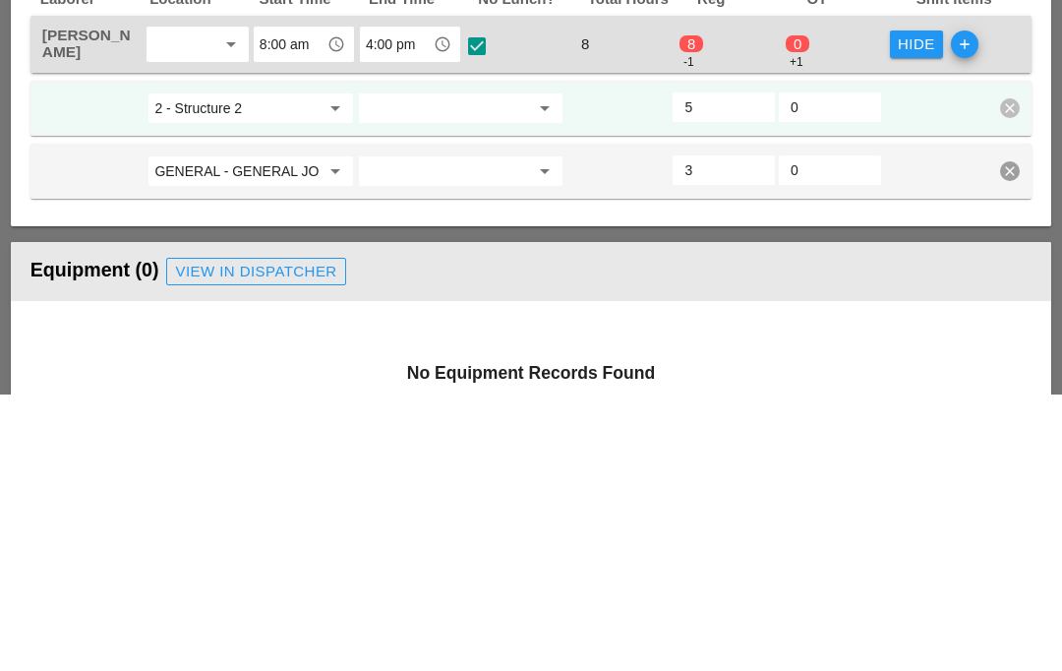
type input "0"
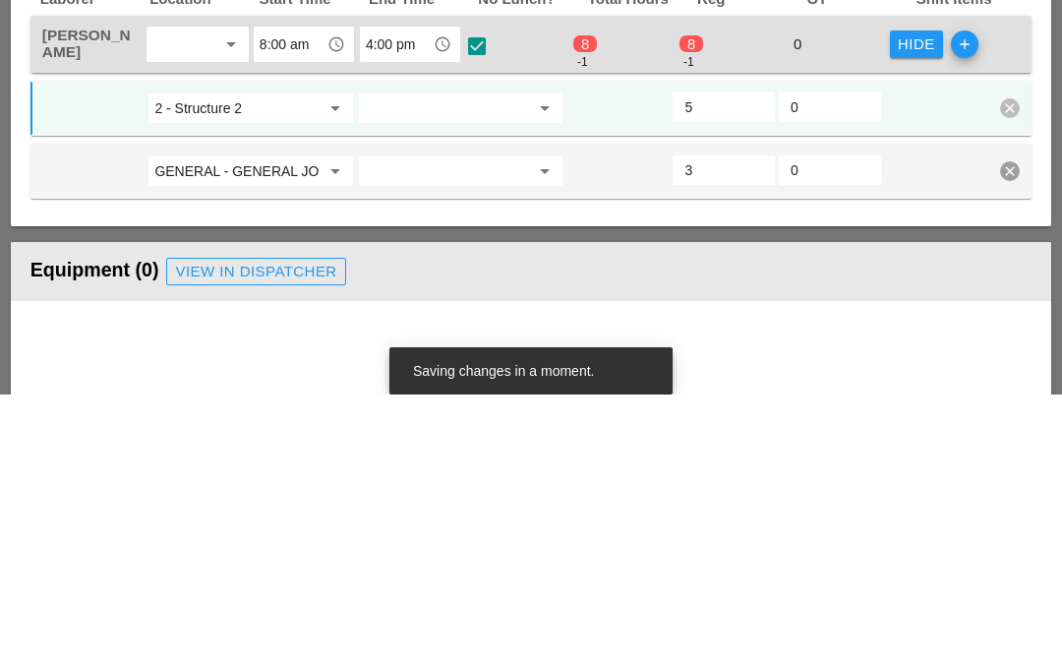
click at [727, 431] on input "3" at bounding box center [724, 446] width 79 height 31
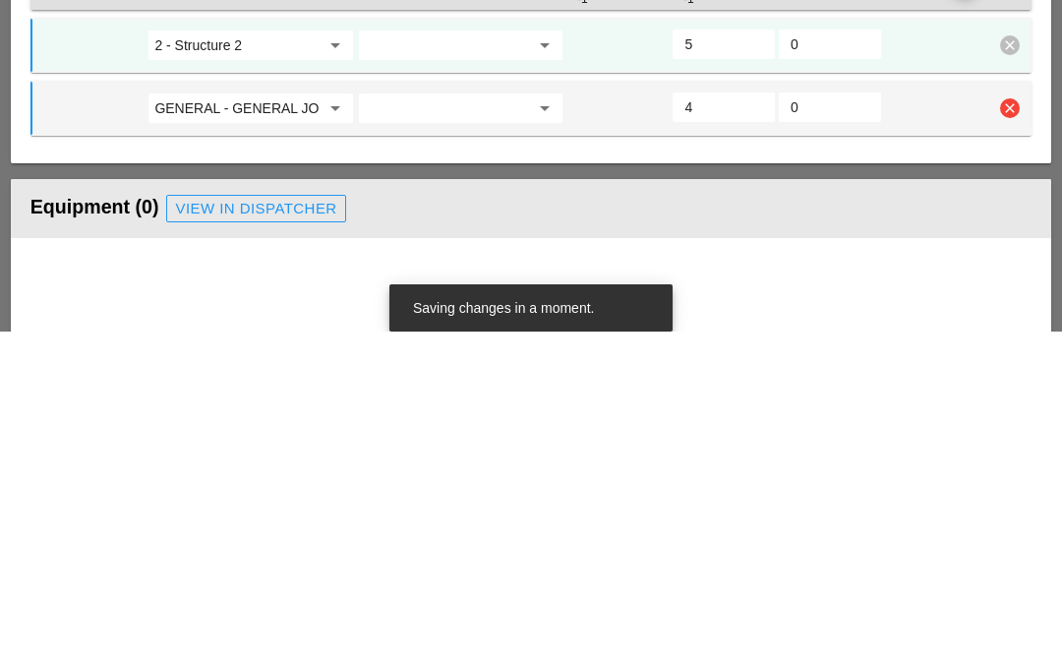
type input "4"
click at [741, 368] on input "5" at bounding box center [724, 383] width 79 height 31
type input "4"
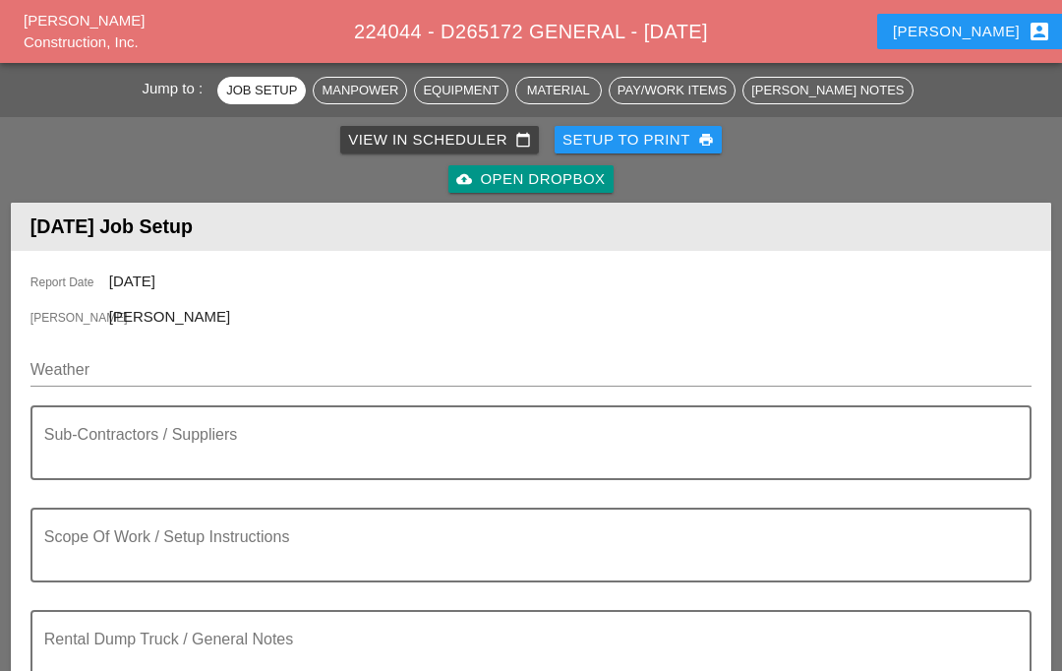
scroll to position [130, 0]
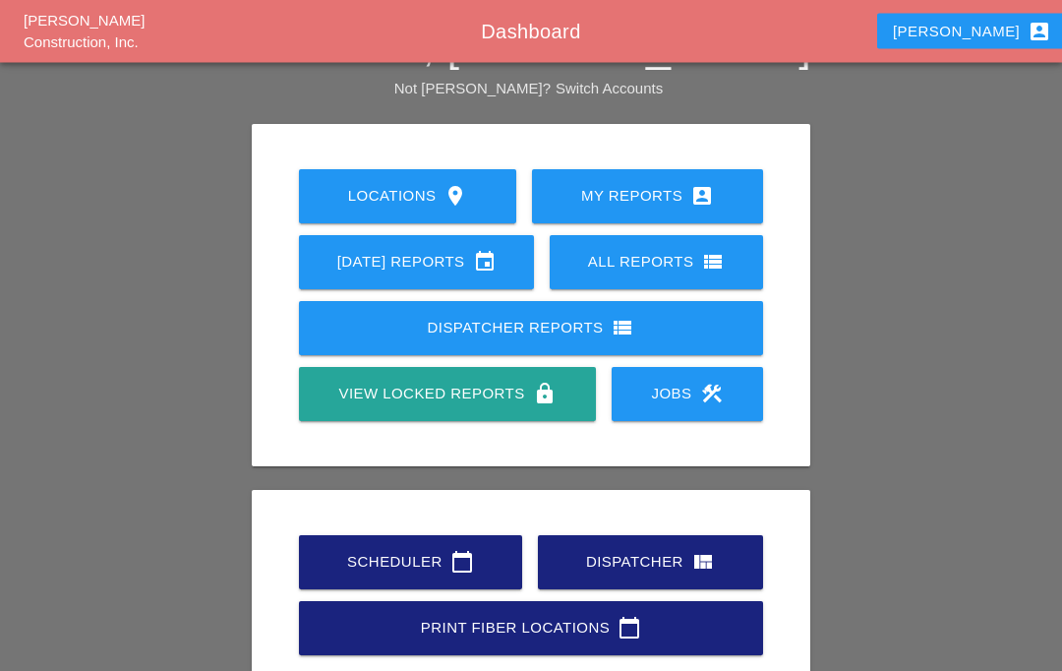
scroll to position [64, 0]
